Goal: Transaction & Acquisition: Purchase product/service

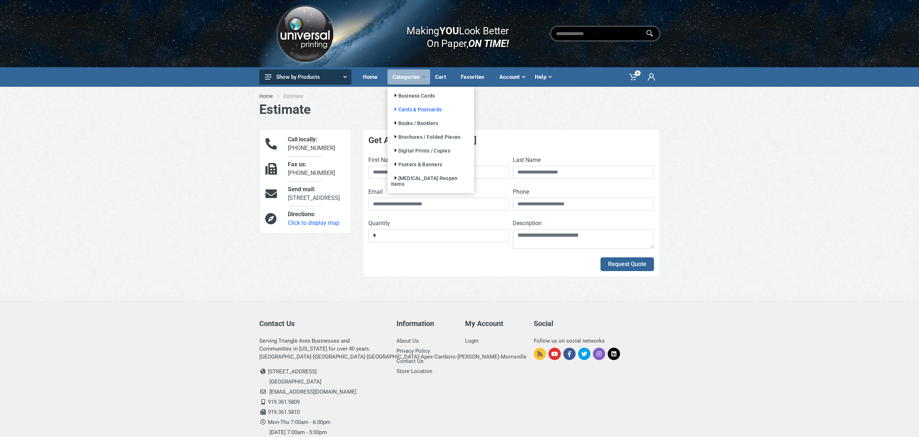
click at [396, 109] on icon at bounding box center [397, 109] width 4 height 4
click at [398, 171] on icon at bounding box center [397, 171] width 4 height 4
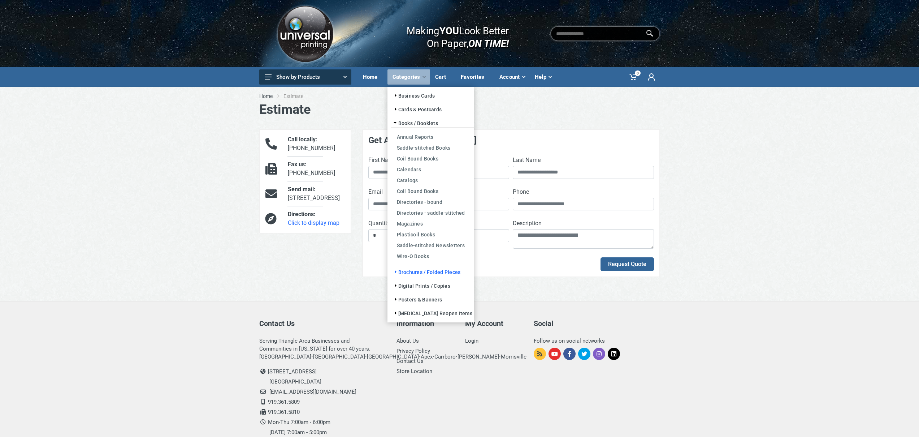
click at [397, 272] on icon at bounding box center [397, 272] width 4 height 4
click at [397, 231] on icon at bounding box center [397, 231] width 4 height 4
click at [410, 234] on link "Posters & Banners" at bounding box center [416, 234] width 51 height 6
click at [411, 212] on link "Posters" at bounding box center [430, 210] width 79 height 11
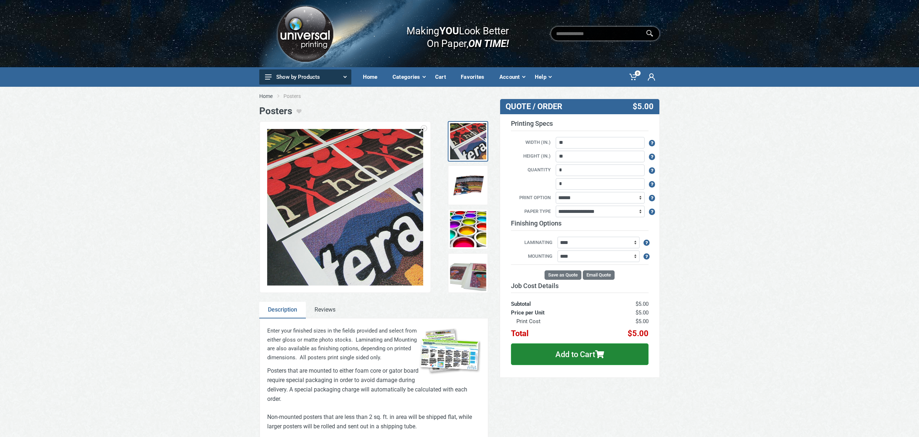
click at [463, 195] on img at bounding box center [468, 185] width 36 height 36
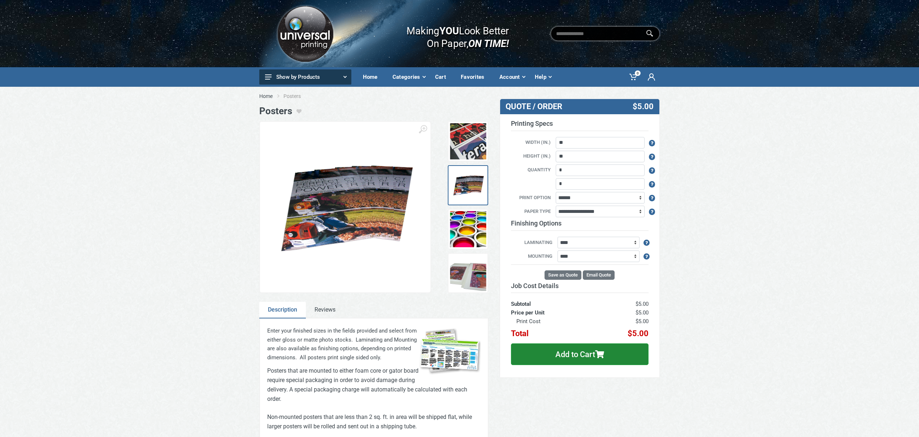
click at [465, 222] on img at bounding box center [468, 229] width 36 height 36
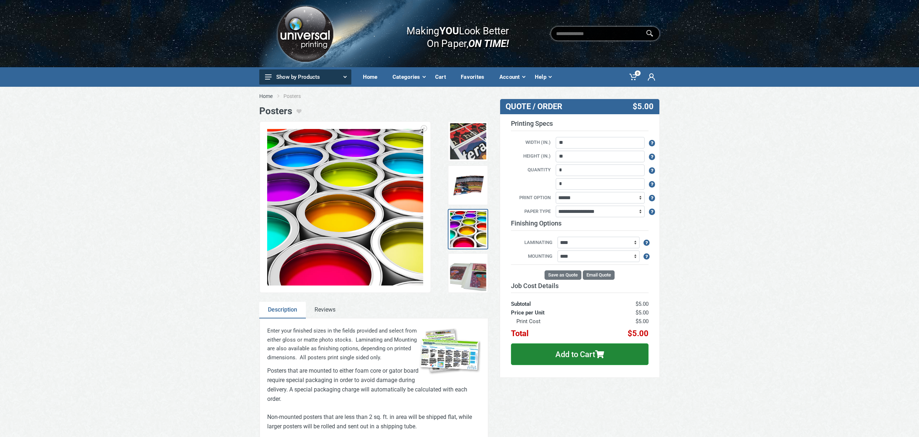
click at [465, 270] on img at bounding box center [468, 273] width 36 height 36
